Goal: Task Accomplishment & Management: Manage account settings

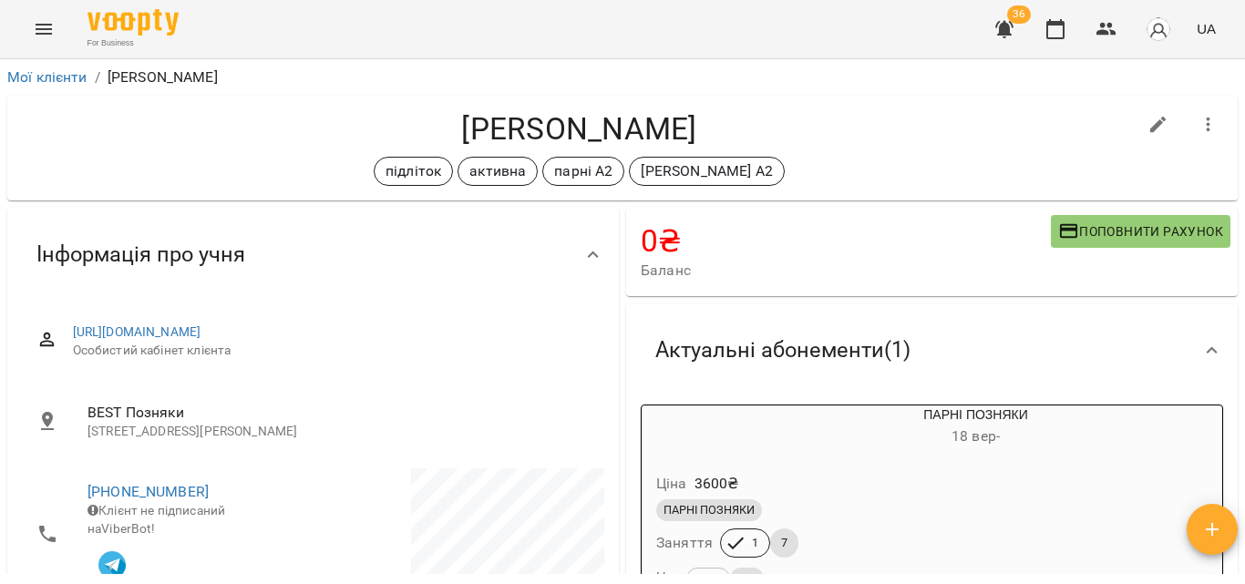
scroll to position [273, 0]
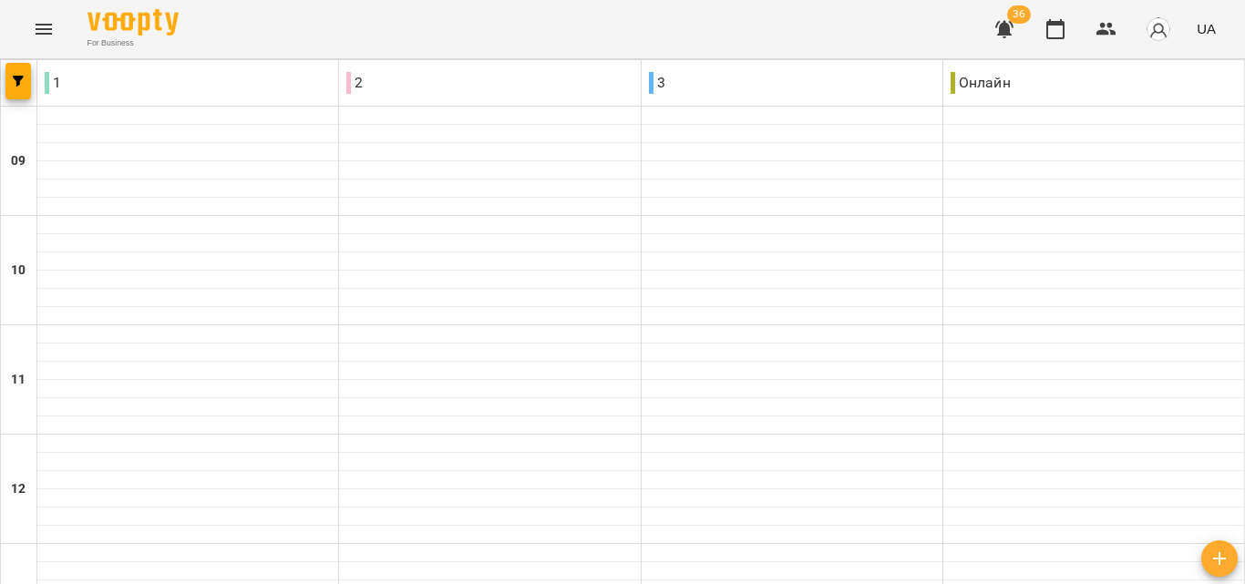
scroll to position [956, 0]
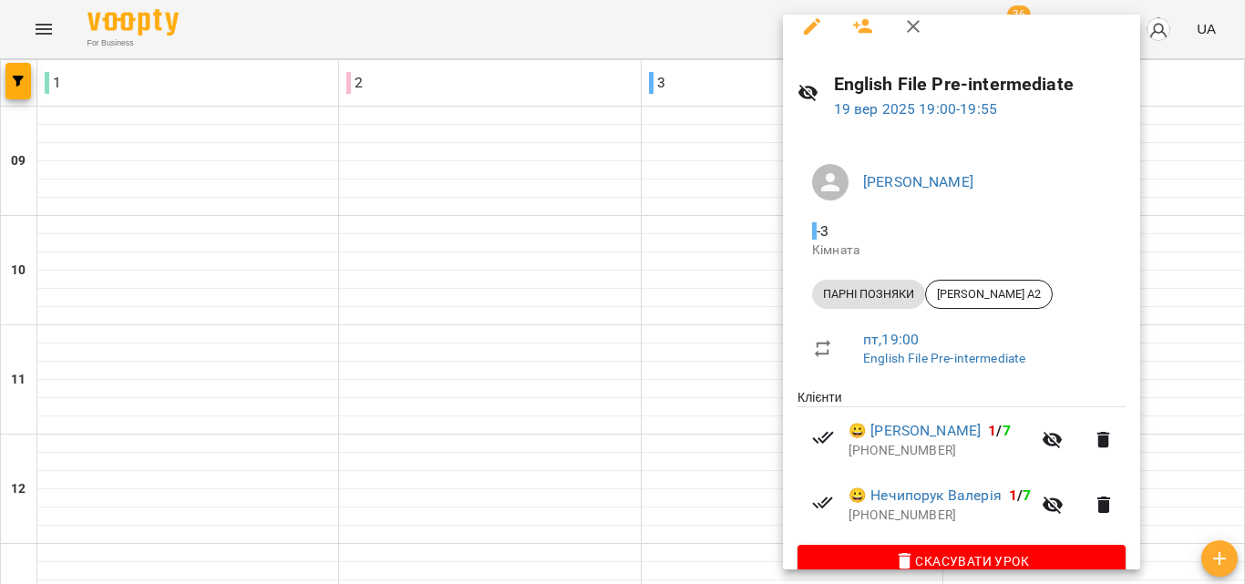
scroll to position [0, 0]
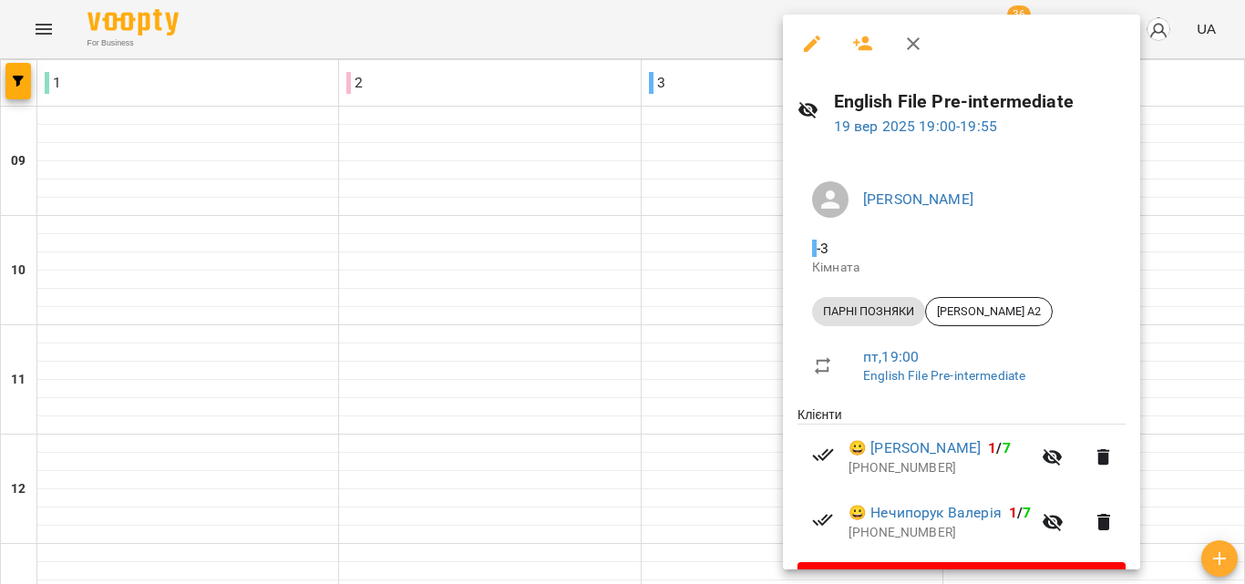
click at [727, 282] on div at bounding box center [622, 292] width 1245 height 584
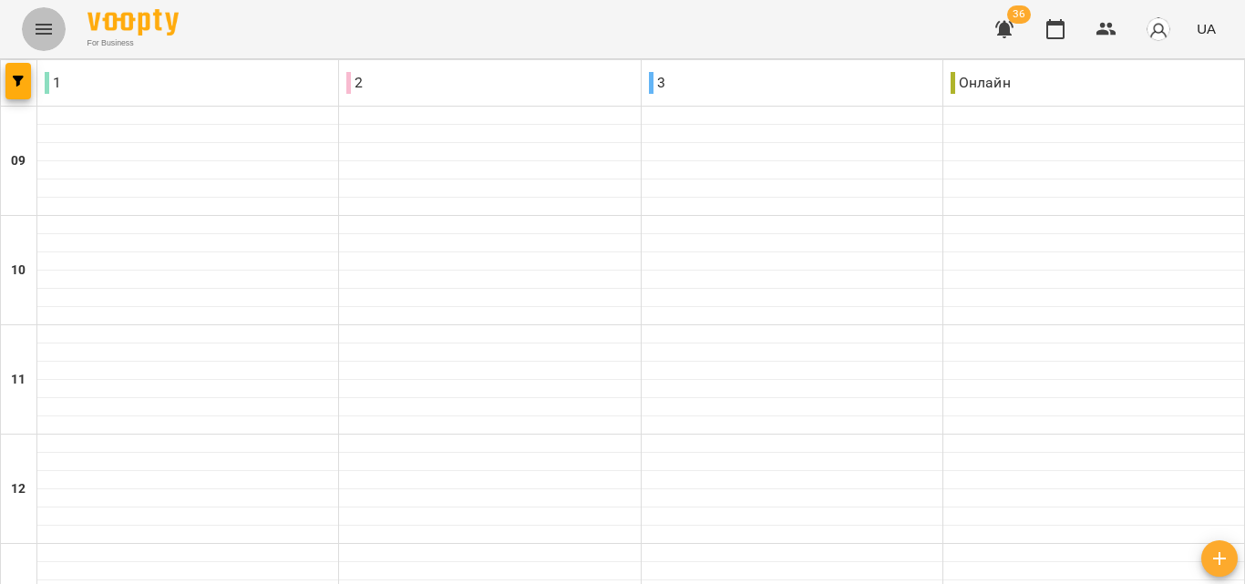
click at [38, 39] on icon "Menu" at bounding box center [44, 29] width 22 height 22
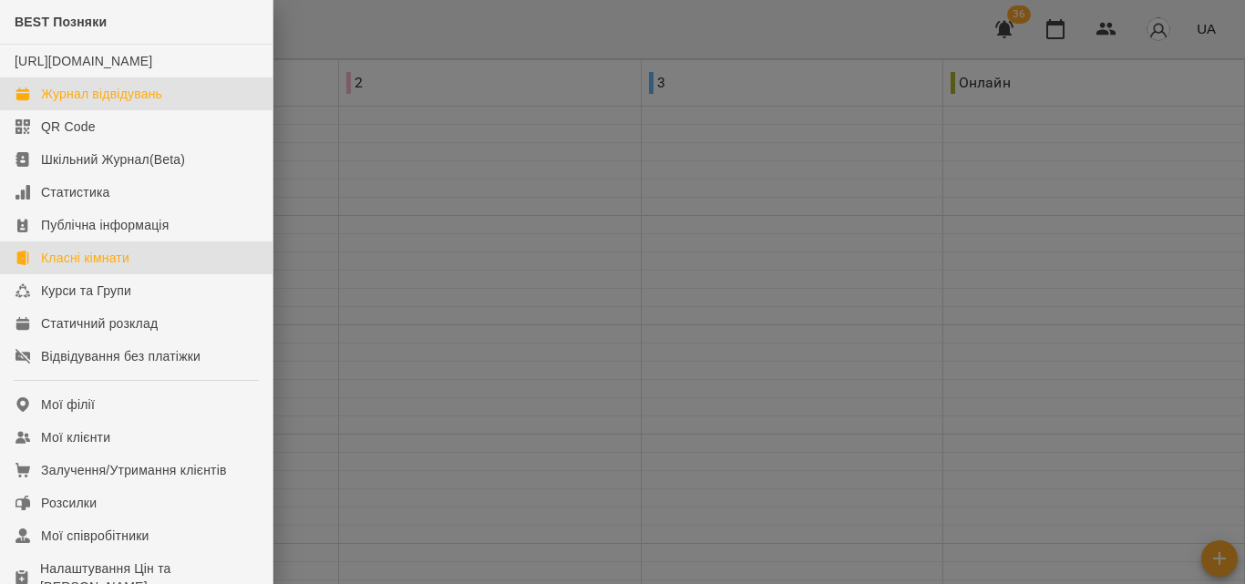
click at [92, 267] on div "Класні кімнати" at bounding box center [85, 258] width 88 height 18
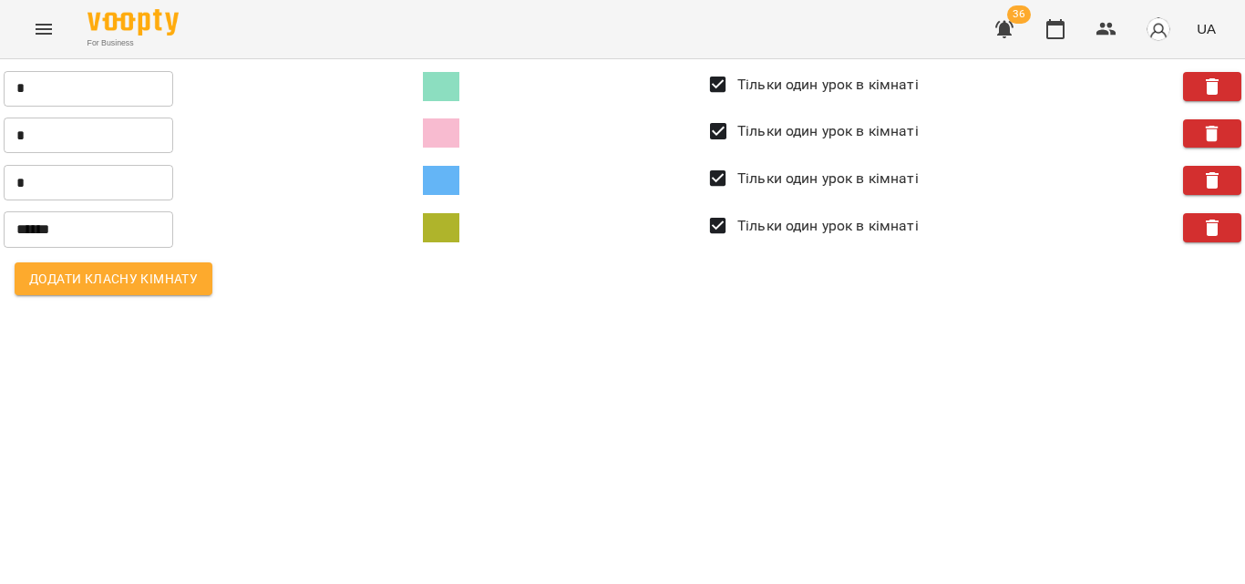
click at [65, 286] on span "Додати класну кімнату" at bounding box center [113, 279] width 169 height 22
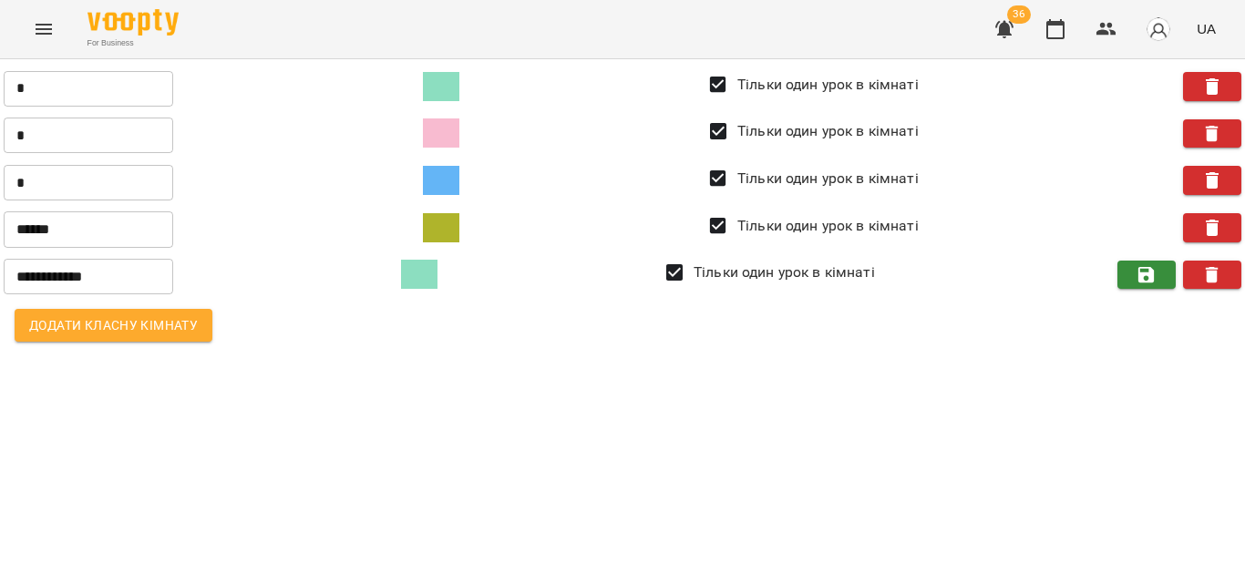
click at [69, 278] on input "**********" at bounding box center [89, 277] width 170 height 36
click at [162, 281] on input "**********" at bounding box center [89, 277] width 170 height 36
type input "*"
click at [433, 284] on span at bounding box center [419, 274] width 36 height 29
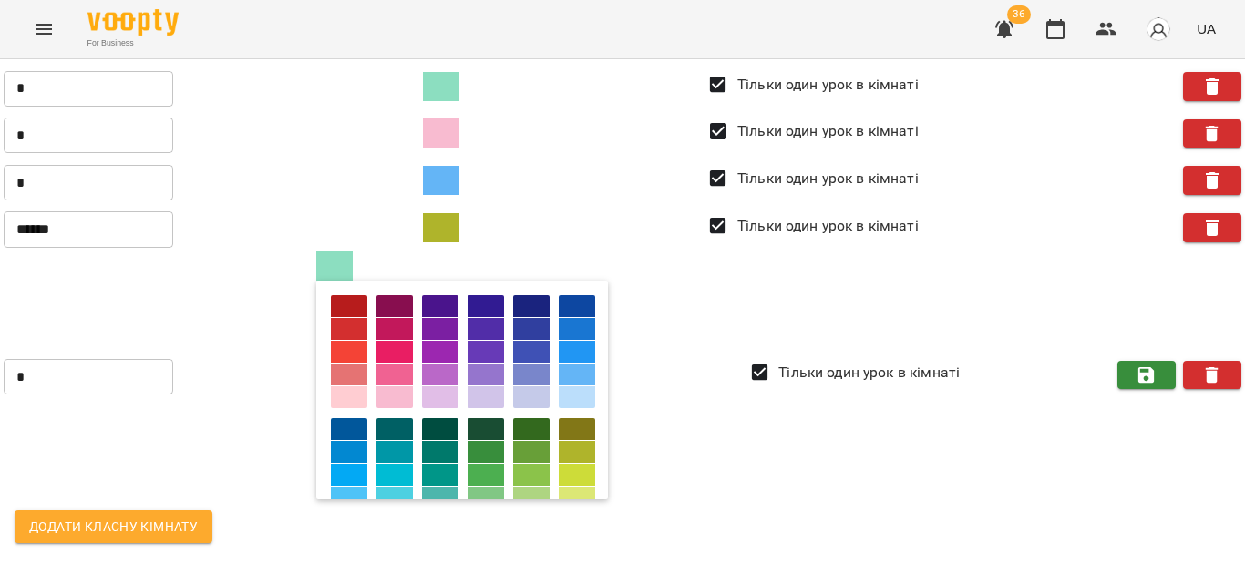
click at [390, 353] on div at bounding box center [395, 352] width 36 height 22
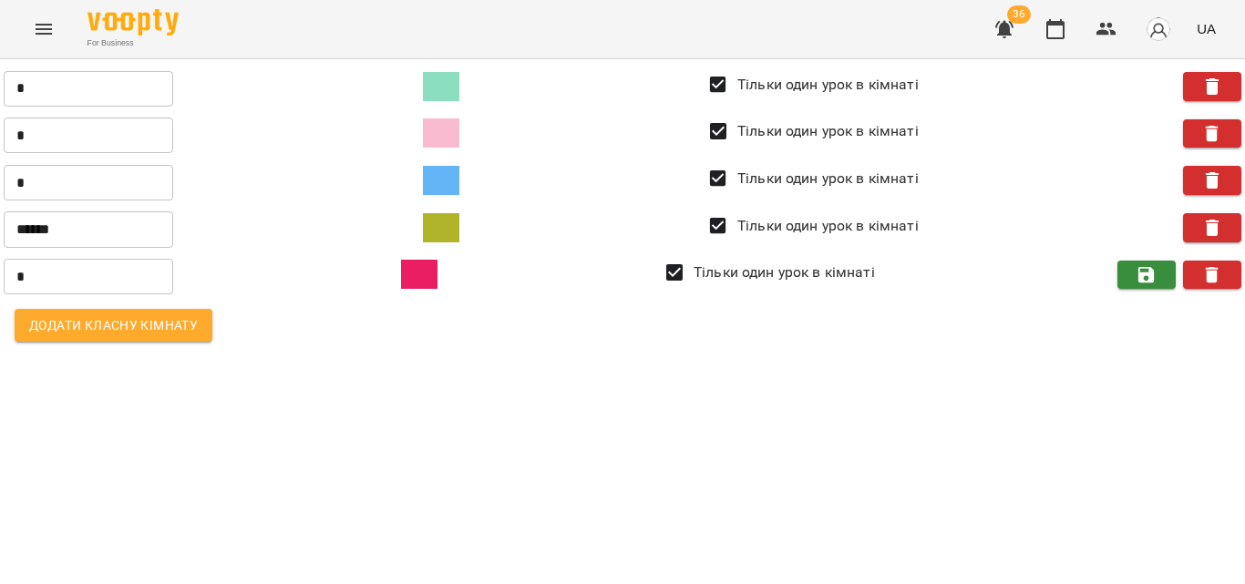
click at [103, 333] on span "Додати класну кімнату" at bounding box center [113, 326] width 169 height 22
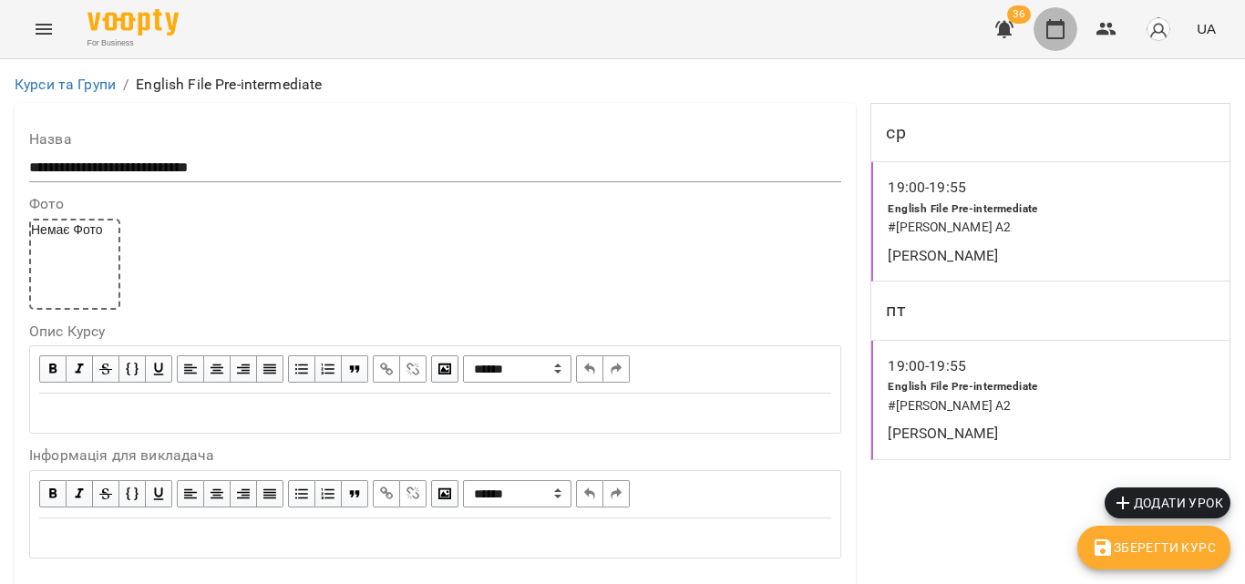
click at [1061, 36] on icon "button" at bounding box center [1056, 29] width 22 height 22
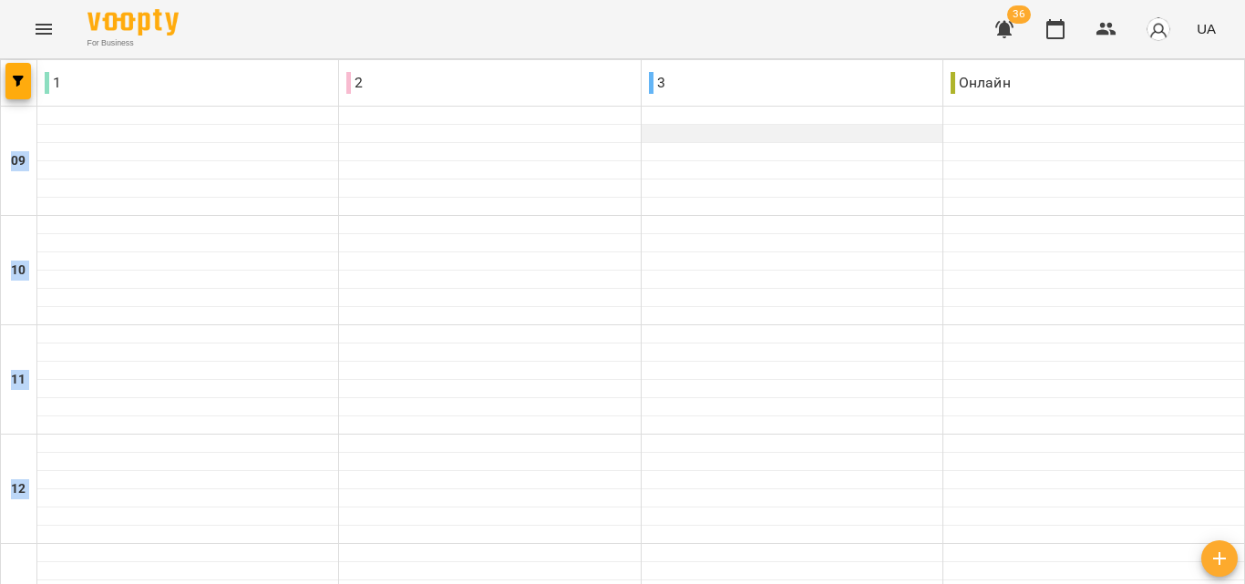
drag, startPoint x: 1042, startPoint y: 86, endPoint x: 707, endPoint y: 140, distance: 339.9
click at [800, 129] on div at bounding box center [792, 134] width 301 height 18
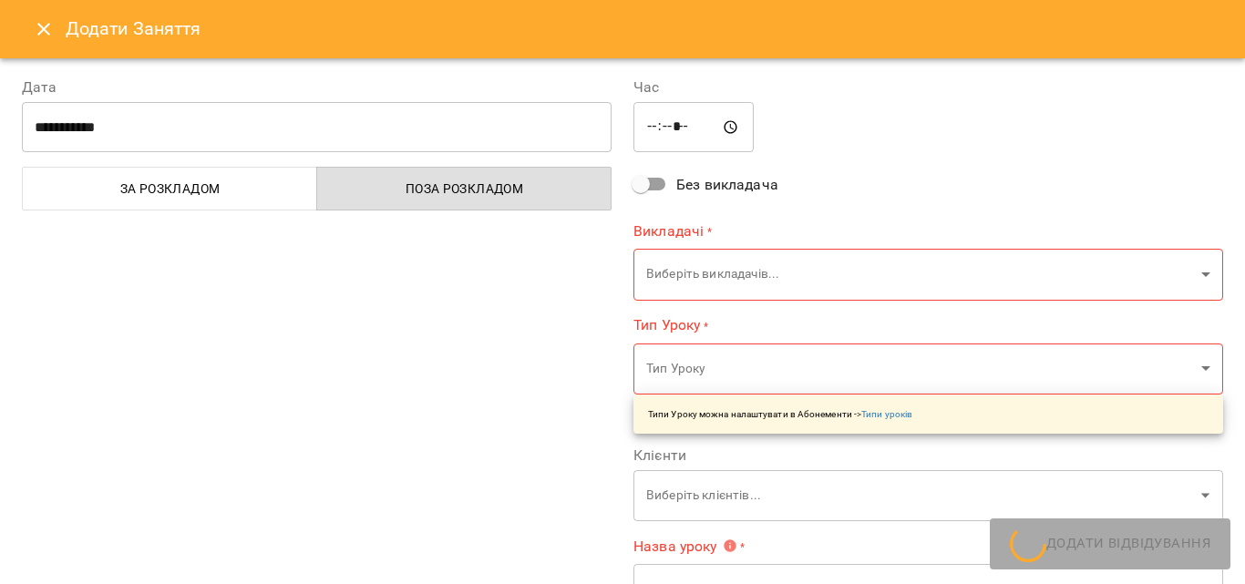
type input "**********"
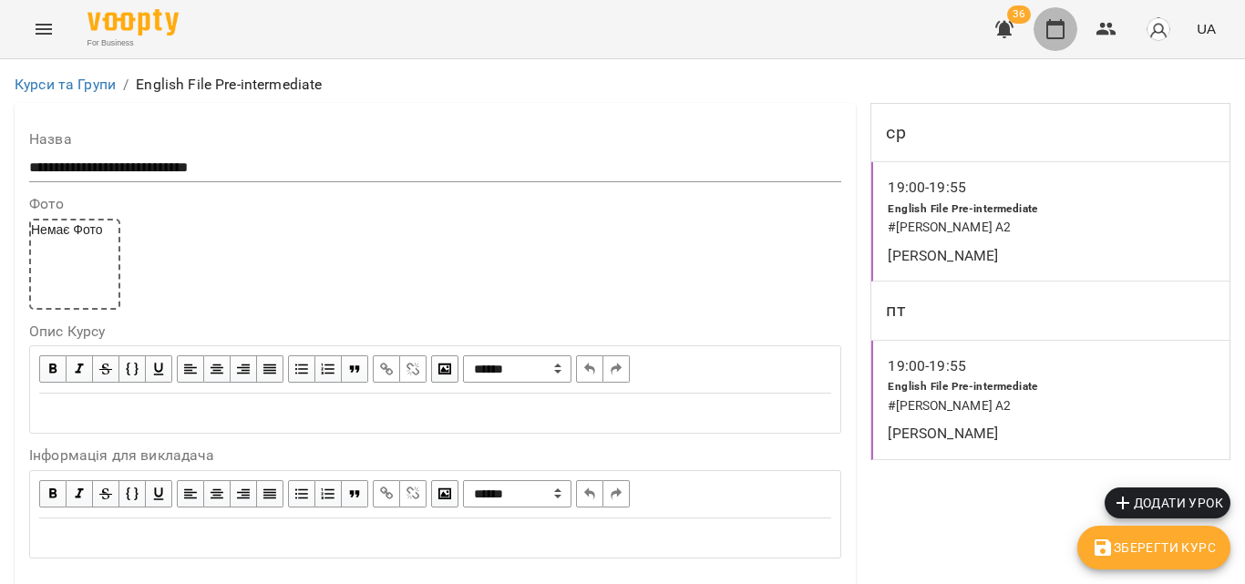
click at [1058, 36] on icon "button" at bounding box center [1056, 29] width 22 height 22
